Goal: Task Accomplishment & Management: Manage account settings

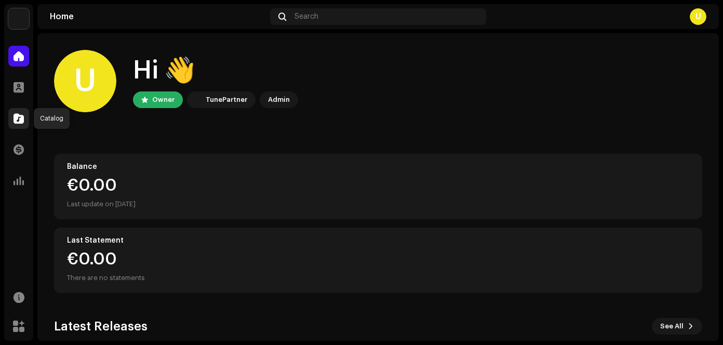
click at [17, 120] on span at bounding box center [18, 118] width 10 height 8
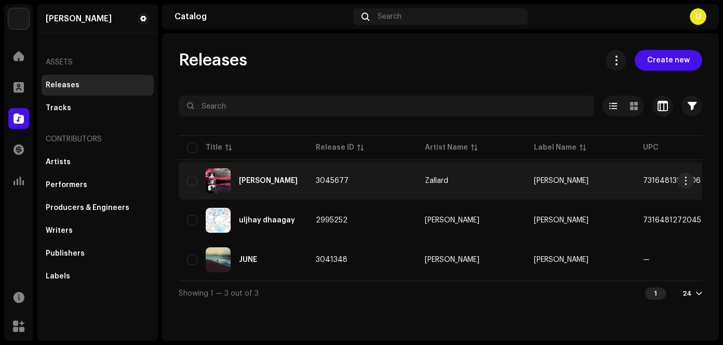
click at [267, 181] on div "[PERSON_NAME]" at bounding box center [268, 180] width 59 height 7
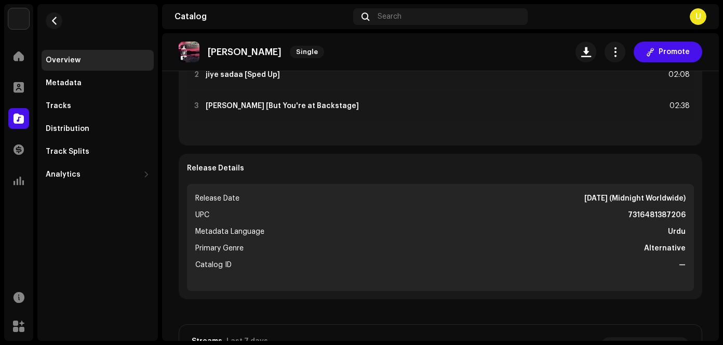
scroll to position [260, 0]
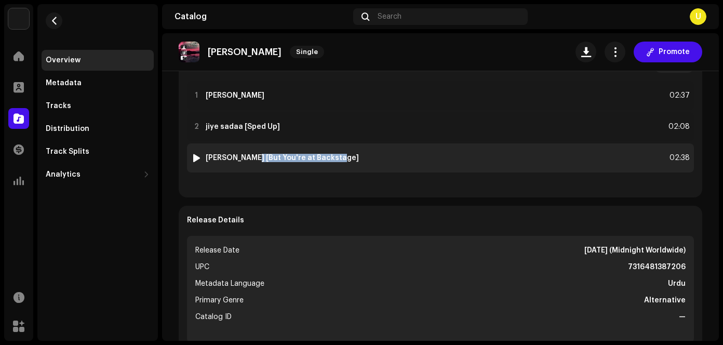
drag, startPoint x: 334, startPoint y: 155, endPoint x: 246, endPoint y: 161, distance: 89.0
click at [246, 161] on div "3 [PERSON_NAME] [But You're at Backstage] 02:38" at bounding box center [440, 157] width 507 height 29
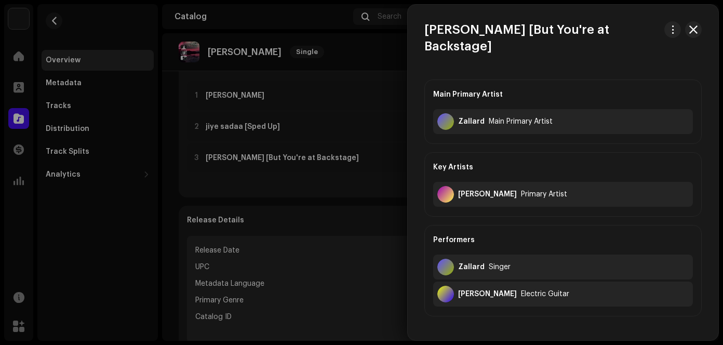
click at [280, 275] on div at bounding box center [361, 172] width 723 height 345
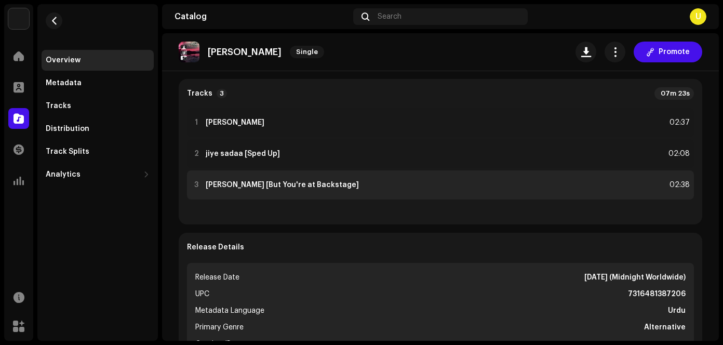
scroll to position [208, 0]
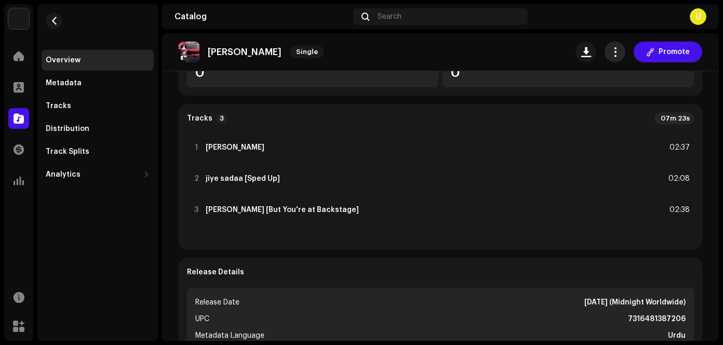
click at [608, 57] on button "button" at bounding box center [614, 52] width 21 height 21
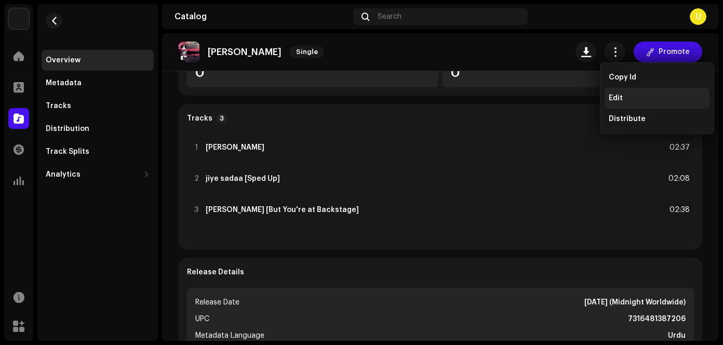
click at [608, 96] on span "Edit" at bounding box center [615, 98] width 14 height 8
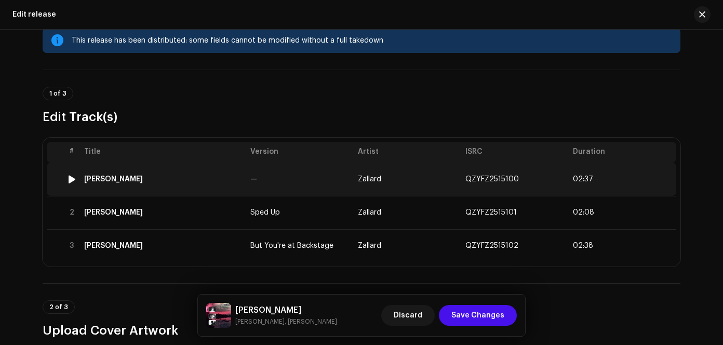
scroll to position [52, 0]
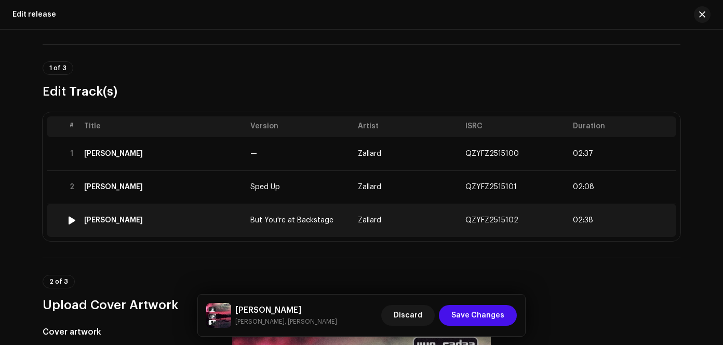
click at [279, 221] on span "But You're at Backstage" at bounding box center [291, 219] width 83 height 7
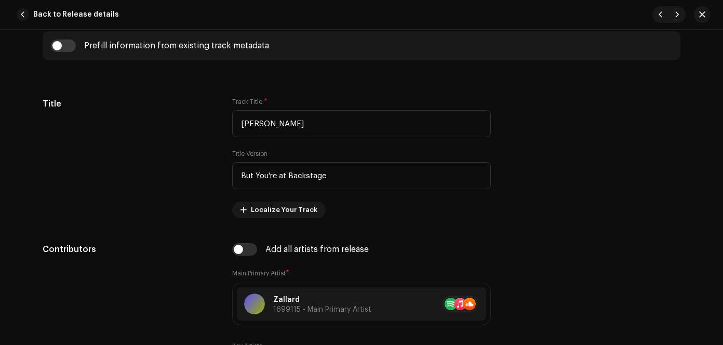
scroll to position [468, 0]
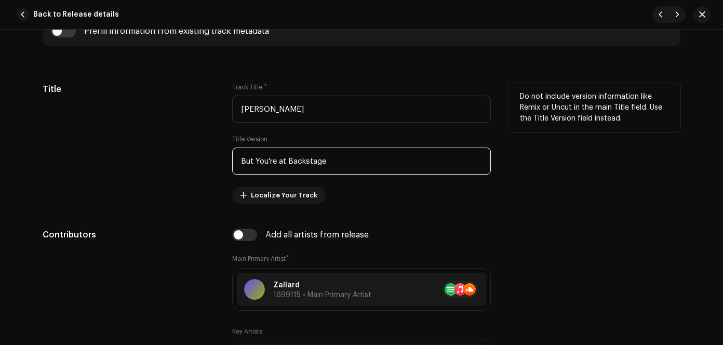
drag, startPoint x: 282, startPoint y: 159, endPoint x: 289, endPoint y: 165, distance: 8.5
click at [283, 159] on input "But You're at Backstage" at bounding box center [361, 160] width 259 height 27
click at [284, 164] on input "But You're at Backstage" at bounding box center [361, 160] width 259 height 27
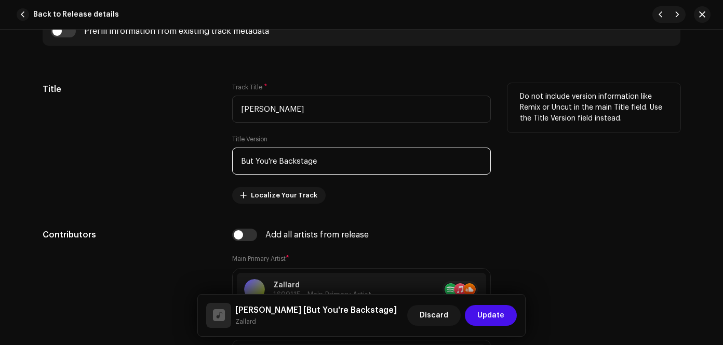
drag, startPoint x: 242, startPoint y: 162, endPoint x: 191, endPoint y: 153, distance: 52.3
click at [210, 158] on div "Title Track Title * jiye sadaa Title Version But You're Backstage Localize Your…" at bounding box center [361, 143] width 637 height 120
click at [254, 161] on input "but You're Backstage" at bounding box center [361, 160] width 259 height 27
click at [278, 161] on input "but you're Backstage" at bounding box center [361, 160] width 259 height 27
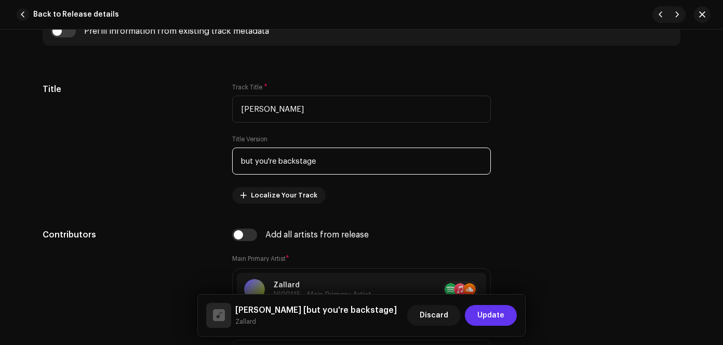
type input "but you're backstage"
click at [487, 311] on span "Update" at bounding box center [490, 315] width 27 height 21
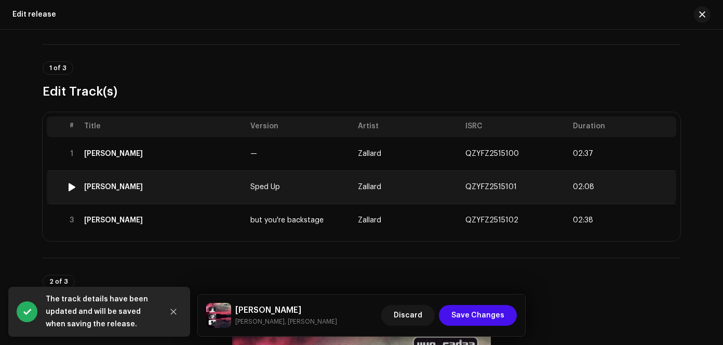
click at [337, 178] on td "Sped Up" at bounding box center [299, 186] width 107 height 33
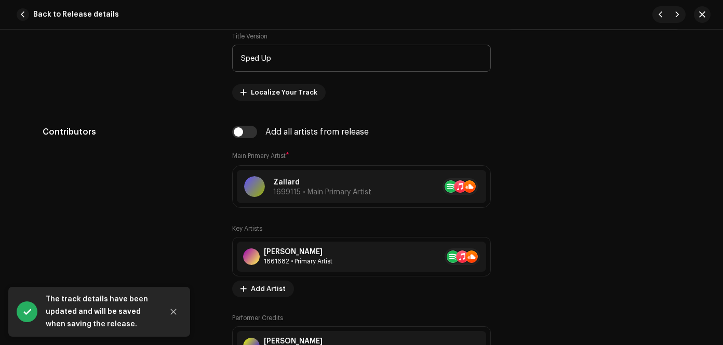
scroll to position [467, 0]
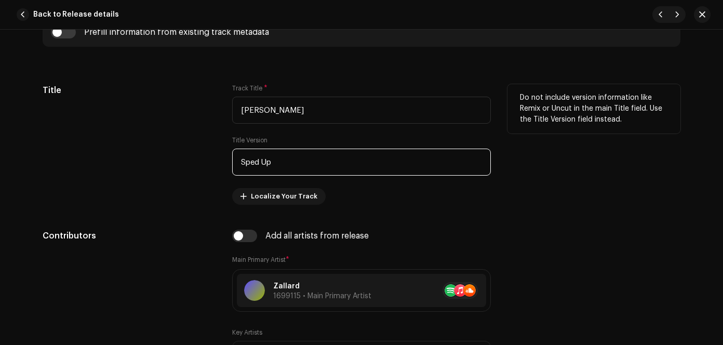
drag, startPoint x: 244, startPoint y: 163, endPoint x: 228, endPoint y: 164, distance: 15.6
click at [228, 164] on div "Title Track Title * jiye sadaa Title Version Sped Up Localize Your Track Do not…" at bounding box center [361, 144] width 637 height 120
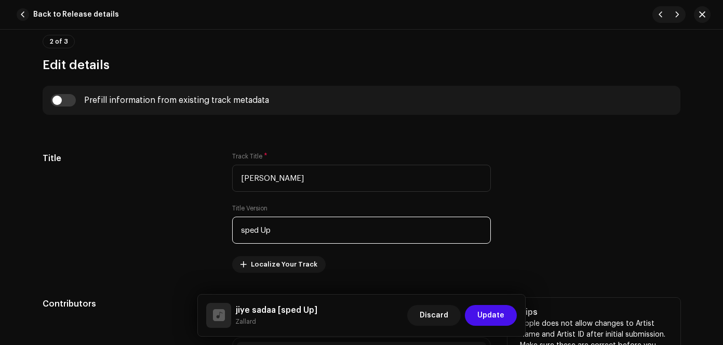
scroll to position [260, 0]
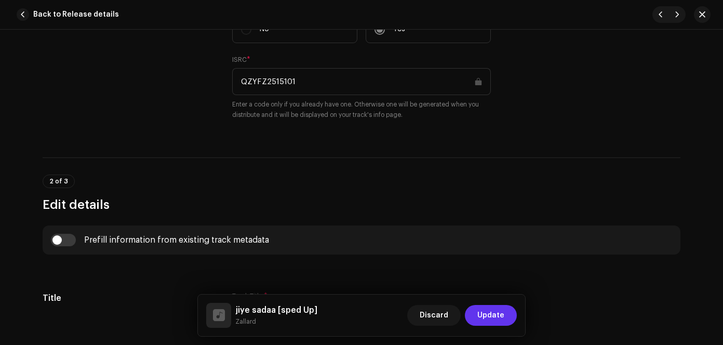
type input "sped Up"
click at [501, 311] on span "Update" at bounding box center [490, 315] width 27 height 21
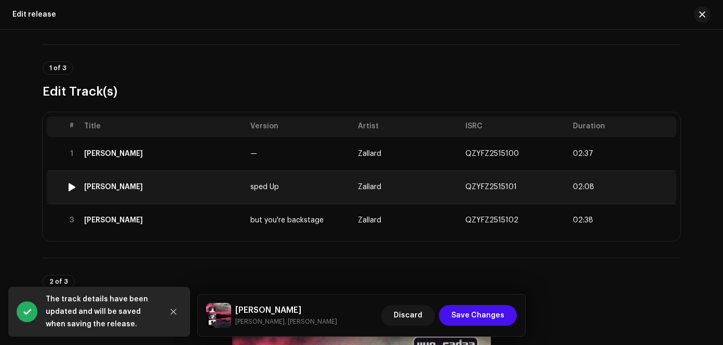
click at [306, 189] on td "sped Up" at bounding box center [299, 186] width 107 height 33
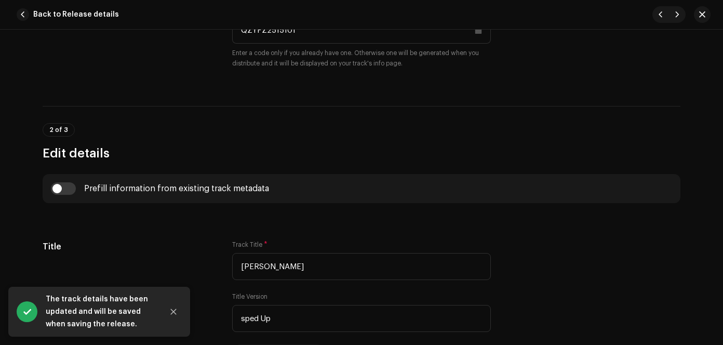
scroll to position [311, 0]
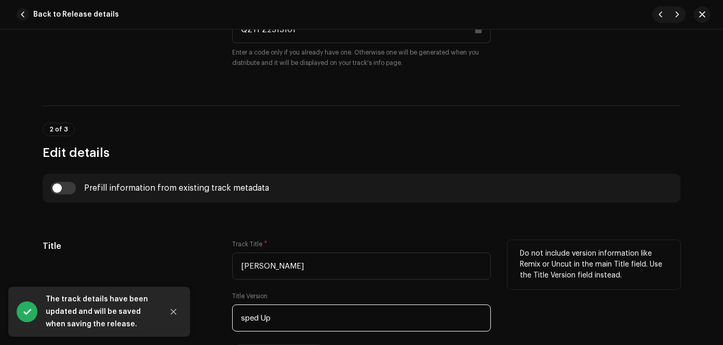
click at [260, 319] on input "sped Up" at bounding box center [361, 317] width 259 height 27
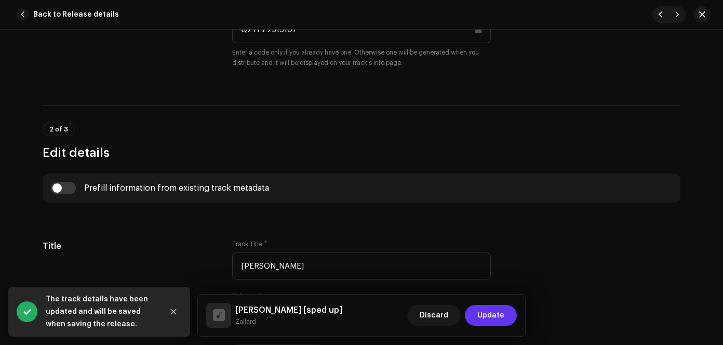
type input "sped up"
click at [490, 314] on span "Update" at bounding box center [490, 315] width 27 height 21
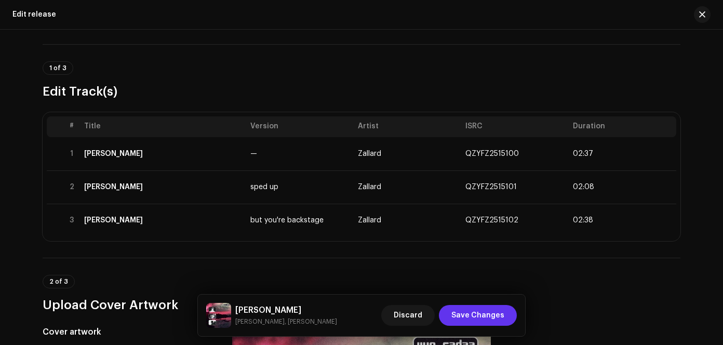
click at [469, 318] on span "Save Changes" at bounding box center [477, 315] width 53 height 21
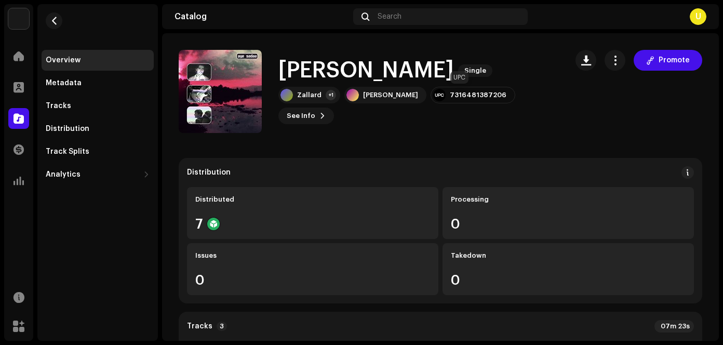
click at [450, 96] on div "7316481387206" at bounding box center [478, 95] width 57 height 8
drag, startPoint x: 491, startPoint y: 94, endPoint x: 432, endPoint y: 97, distance: 58.7
click at [432, 97] on div "7316481387206" at bounding box center [472, 95] width 85 height 17
copy div "7316481387206"
click at [85, 119] on div "Distribution" at bounding box center [98, 128] width 112 height 21
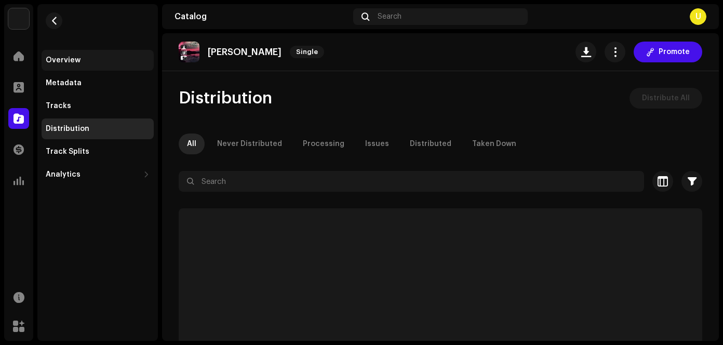
click at [108, 59] on div "Overview" at bounding box center [98, 60] width 104 height 8
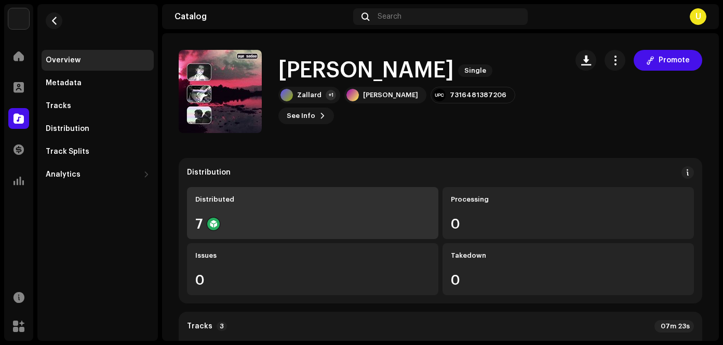
click at [238, 199] on div "Distributed" at bounding box center [312, 199] width 235 height 8
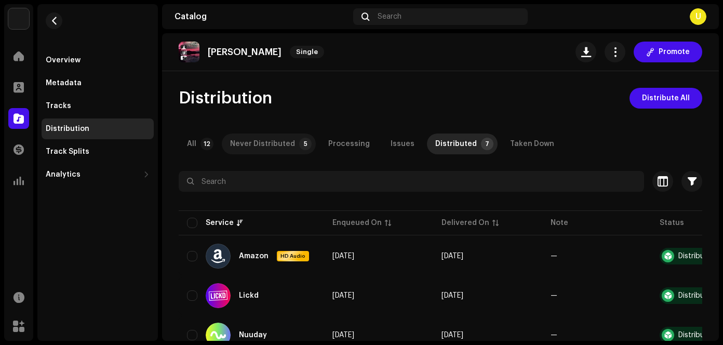
click at [261, 143] on div "Never Distributed" at bounding box center [262, 143] width 65 height 21
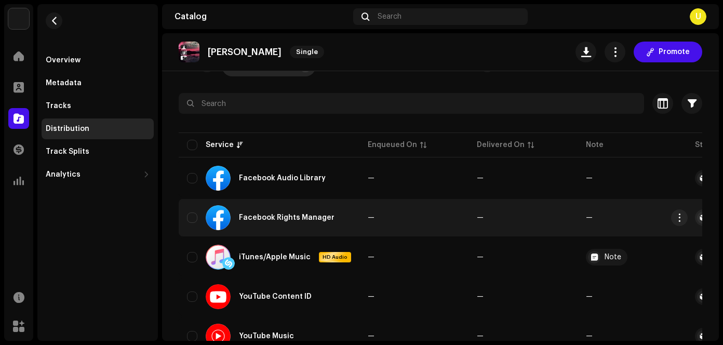
scroll to position [104, 0]
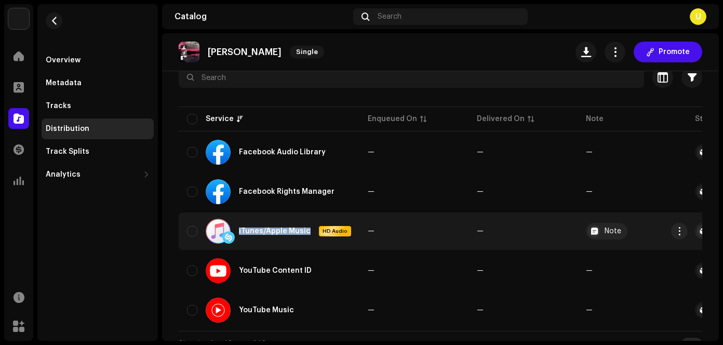
drag, startPoint x: 304, startPoint y: 230, endPoint x: 239, endPoint y: 230, distance: 65.4
click at [239, 230] on div "iTunes/Apple Music" at bounding box center [275, 230] width 72 height 7
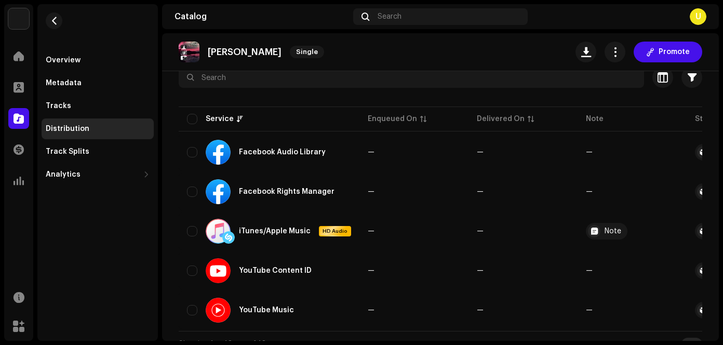
click at [146, 261] on div "Overview Metadata Tracks Distribution Track Splits Analytics Consumption Engage…" at bounding box center [97, 172] width 120 height 336
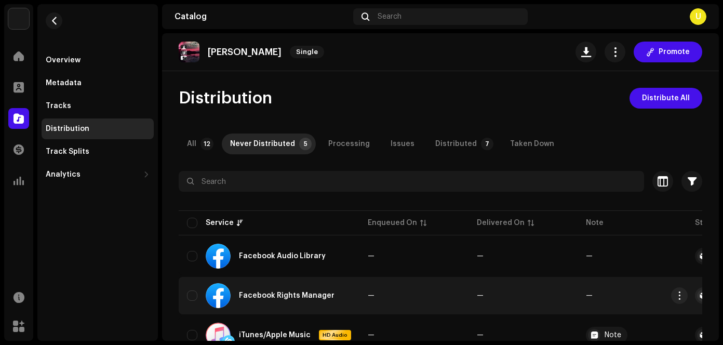
scroll to position [52, 0]
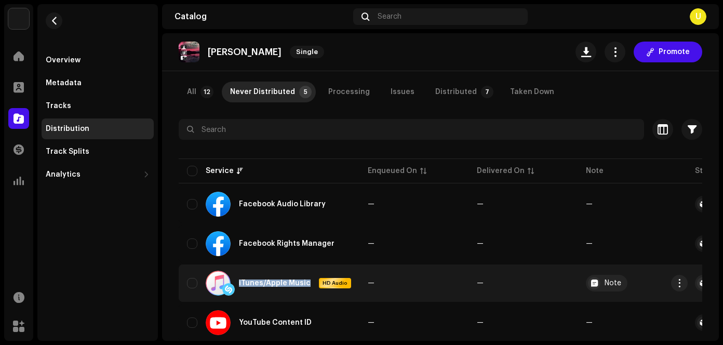
drag, startPoint x: 303, startPoint y: 283, endPoint x: 215, endPoint y: 274, distance: 88.7
click at [215, 274] on div "iTunes/Apple Music HD Audio" at bounding box center [278, 282] width 145 height 25
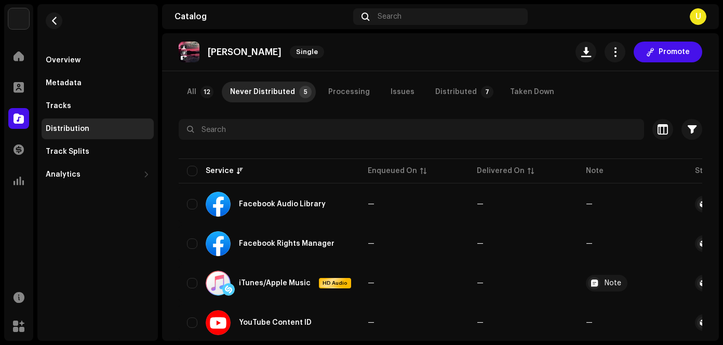
click at [155, 281] on div "Overview Metadata Tracks Distribution Track Splits Analytics Consumption Engage…" at bounding box center [97, 172] width 120 height 336
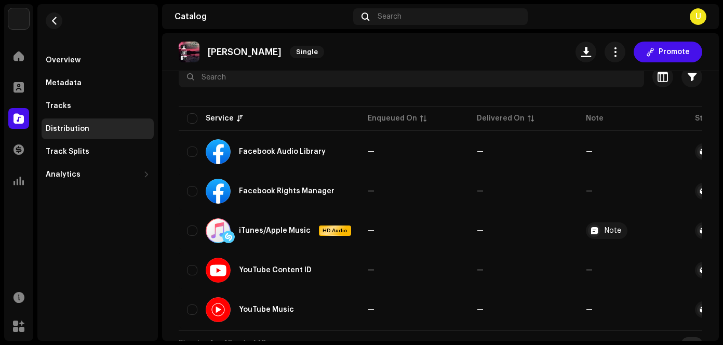
scroll to position [123, 0]
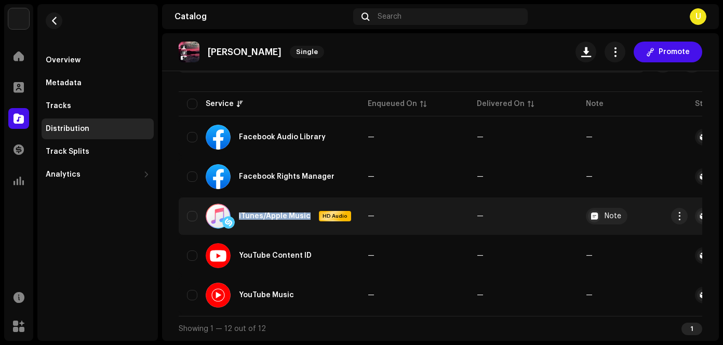
drag, startPoint x: 308, startPoint y: 208, endPoint x: 238, endPoint y: 209, distance: 69.6
click at [238, 209] on div "iTunes/Apple Music HD Audio" at bounding box center [278, 215] width 145 height 25
drag, startPoint x: 311, startPoint y: 211, endPoint x: 264, endPoint y: 217, distance: 47.1
click at [264, 217] on div "iTunes/Apple Music HD Audio" at bounding box center [278, 215] width 145 height 25
click at [265, 222] on div "iTunes/Apple Music HD Audio" at bounding box center [278, 215] width 145 height 25
